Goal: Contribute content: Contribute content

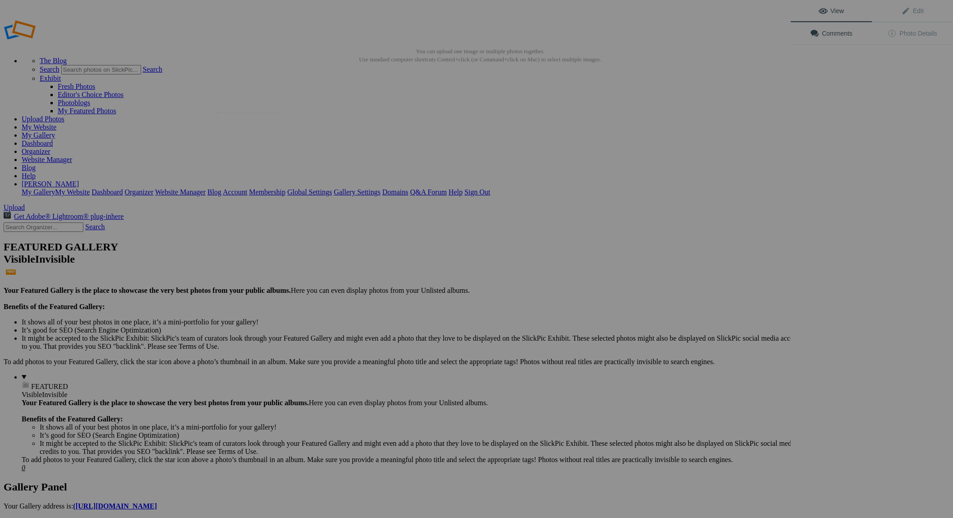
click at [248, 147] on img at bounding box center [251, 134] width 68 height 45
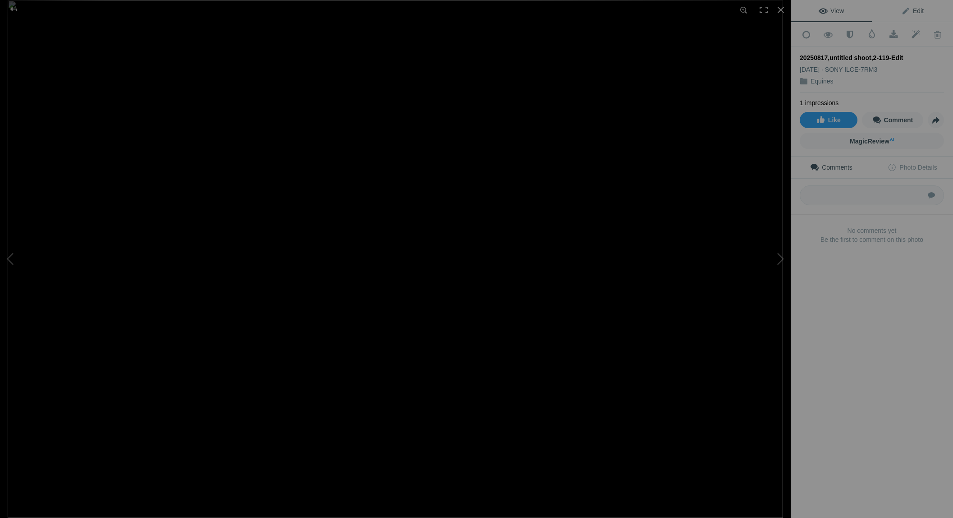
click at [910, 9] on span "Edit" at bounding box center [912, 10] width 23 height 7
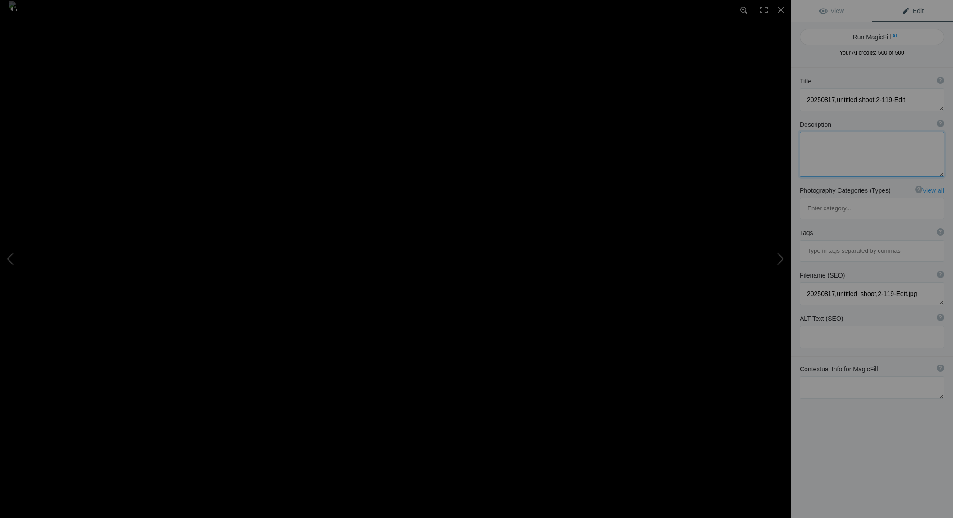
click at [836, 144] on textarea at bounding box center [872, 154] width 144 height 45
click at [869, 36] on button "Run MagicFill AI" at bounding box center [872, 37] width 144 height 16
type textarea "Majestic Wild Horses Running Through Dusty Landscape"
type textarea "Experience the breathtaking sight of wild horses galloping through a dusty terr…"
type textarea "wild-horses-running-dusty-landscape.jpg"
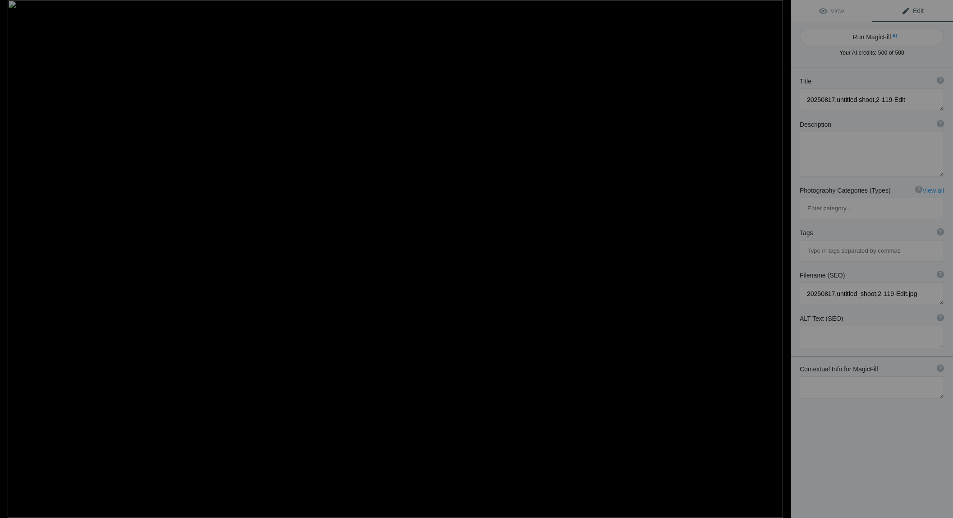
type textarea "A herd of wild horses running through a dusty landscape with mountains in the b…"
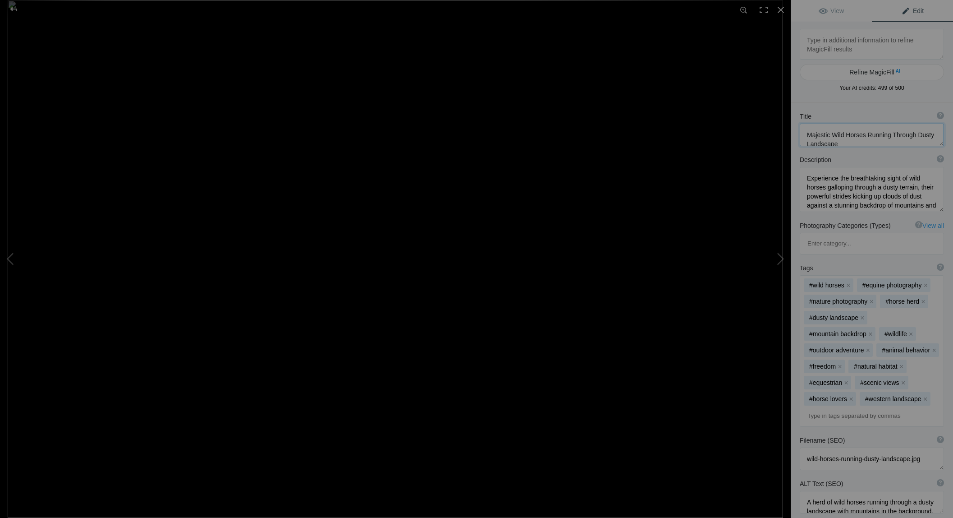
drag, startPoint x: 832, startPoint y: 135, endPoint x: 845, endPoint y: 135, distance: 12.2
click at [845, 135] on textarea at bounding box center [872, 135] width 144 height 23
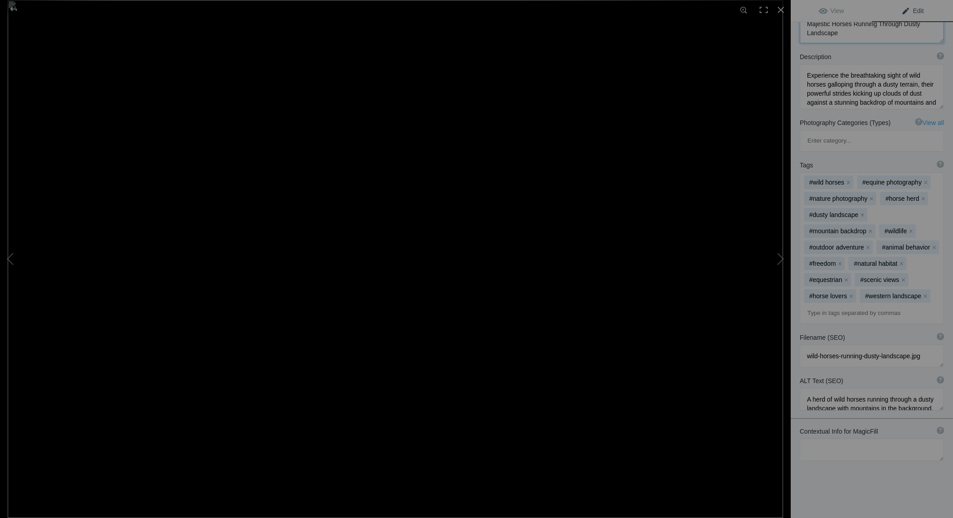
scroll to position [110, 0]
type textarea "Majestic Horses Running Through Dusty Landscape"
